Goal: Information Seeking & Learning: Learn about a topic

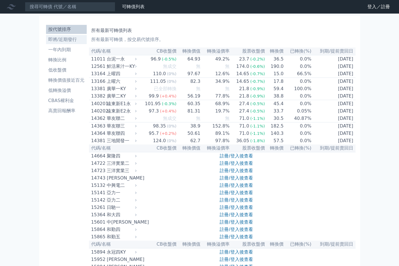
click at [63, 43] on link "即將/近期發行" at bounding box center [66, 39] width 41 height 9
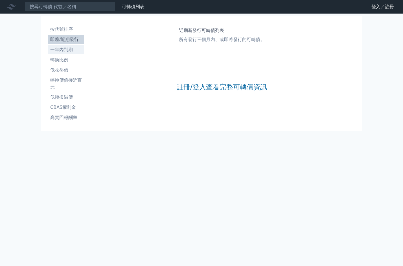
click at [65, 50] on li "一年內到期" at bounding box center [66, 49] width 36 height 7
click at [64, 39] on li "即將/近期發行" at bounding box center [66, 39] width 36 height 7
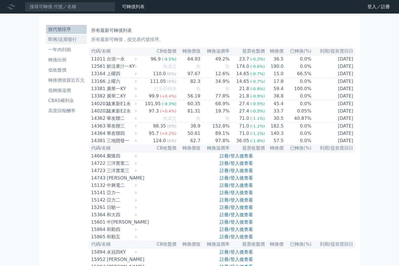
click at [67, 39] on li "即將/近期發行" at bounding box center [66, 39] width 41 height 7
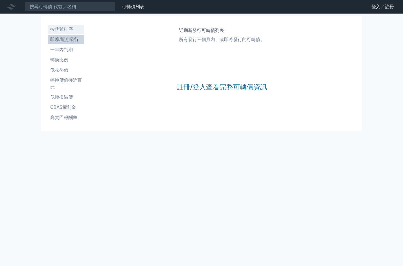
click at [65, 31] on li "按代號排序" at bounding box center [66, 29] width 36 height 7
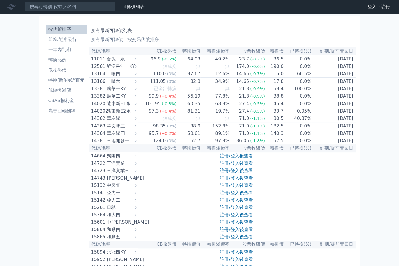
drag, startPoint x: 192, startPoint y: 27, endPoint x: 190, endPoint y: 25, distance: 3.6
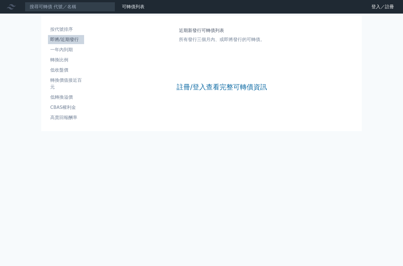
drag, startPoint x: 174, startPoint y: 112, endPoint x: 88, endPoint y: 82, distance: 91.5
click at [174, 112] on div "近期新發行可轉債列表 所有發行三個月內、或即將發行的可轉債。 註冊/登入查看完整可轉債資訊" at bounding box center [221, 74] width 271 height 102
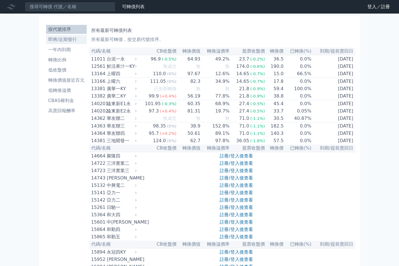
click at [71, 39] on li "即將/近期發行" at bounding box center [66, 39] width 41 height 7
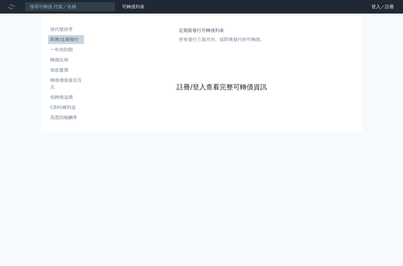
click at [218, 89] on link "註冊/登入查看完整可轉債資訊" at bounding box center [222, 86] width 90 height 9
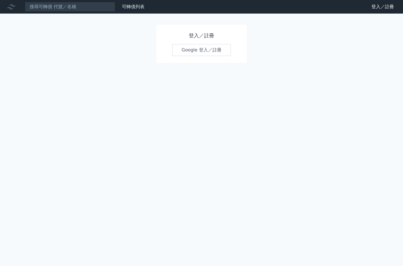
click at [204, 52] on link "Google 登入／註冊" at bounding box center [201, 50] width 59 height 12
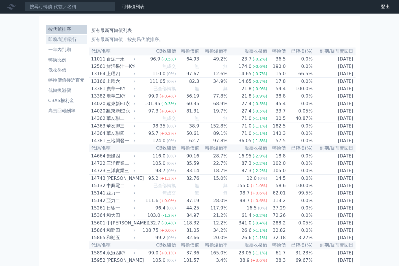
click at [60, 39] on li "即將/近期發行" at bounding box center [66, 39] width 41 height 7
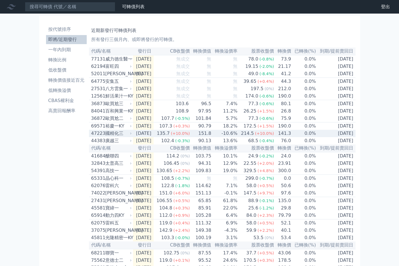
click at [129, 137] on div "國精化三" at bounding box center [117, 133] width 25 height 7
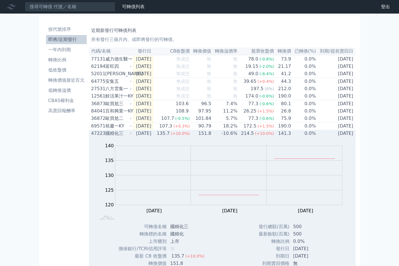
click at [107, 137] on div "國精化三" at bounding box center [117, 133] width 25 height 7
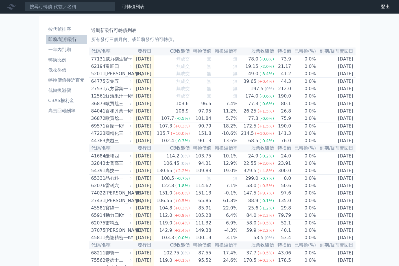
click at [50, 146] on div "按代號排序 即將/近期發行 一年內到期 轉換比例 低收盤價 轉換價值接近百元 低轉換溢價 CBAS權利金 高賣回報酬率" at bounding box center [66, 195] width 45 height 345
drag, startPoint x: 48, startPoint y: 148, endPoint x: 49, endPoint y: 137, distance: 10.5
click at [49, 137] on div "按代號排序 即將/近期發行 一年內到期 轉換比例 低收盤價 轉換價值接近百元 低轉換溢價 CBAS權利金 高賣回報酬率" at bounding box center [66, 195] width 45 height 345
click at [28, 158] on div "可轉債列表 財務數據 可轉債列表 財務數據 登出 登出 按代號排序 即將/近期發行 一年內到期 轉換比例 低收盤價 轉換價值接近百元 低轉換溢價" at bounding box center [199, 188] width 399 height 377
